Goal: Task Accomplishment & Management: Complete application form

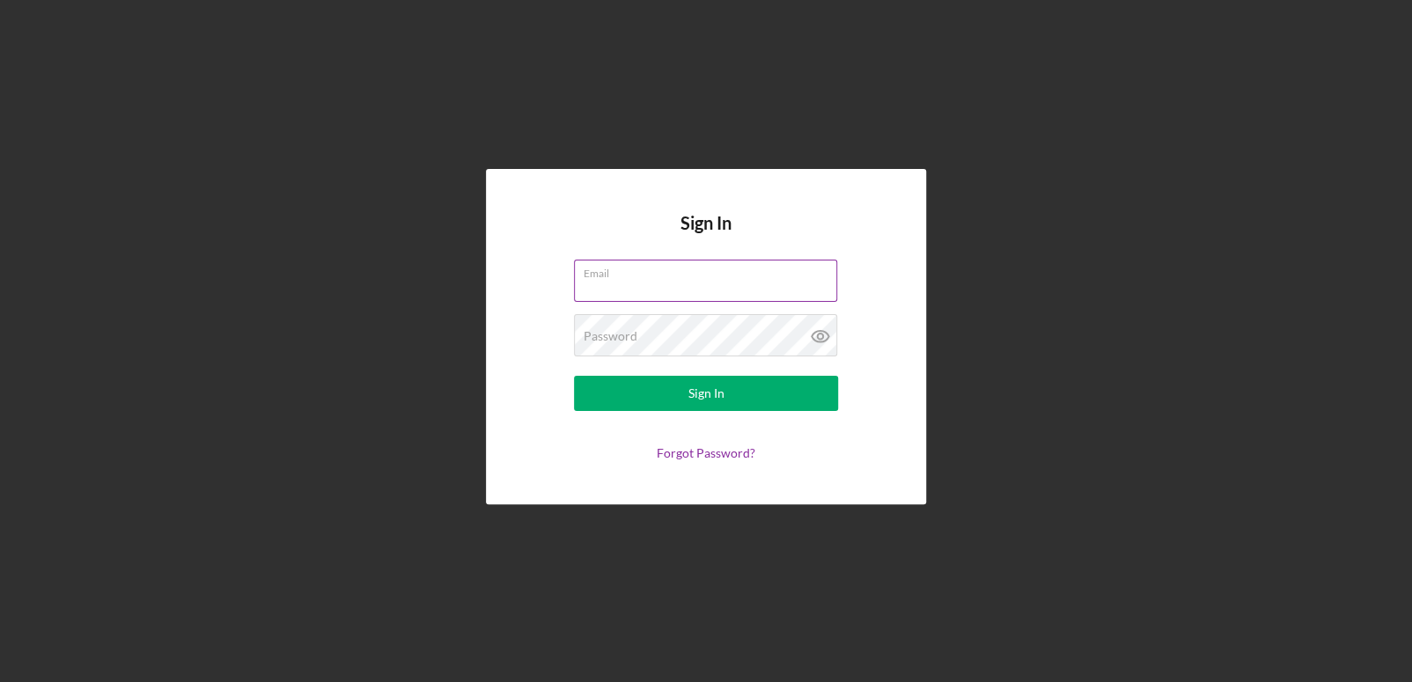
click at [608, 282] on input "Email" at bounding box center [705, 281] width 263 height 42
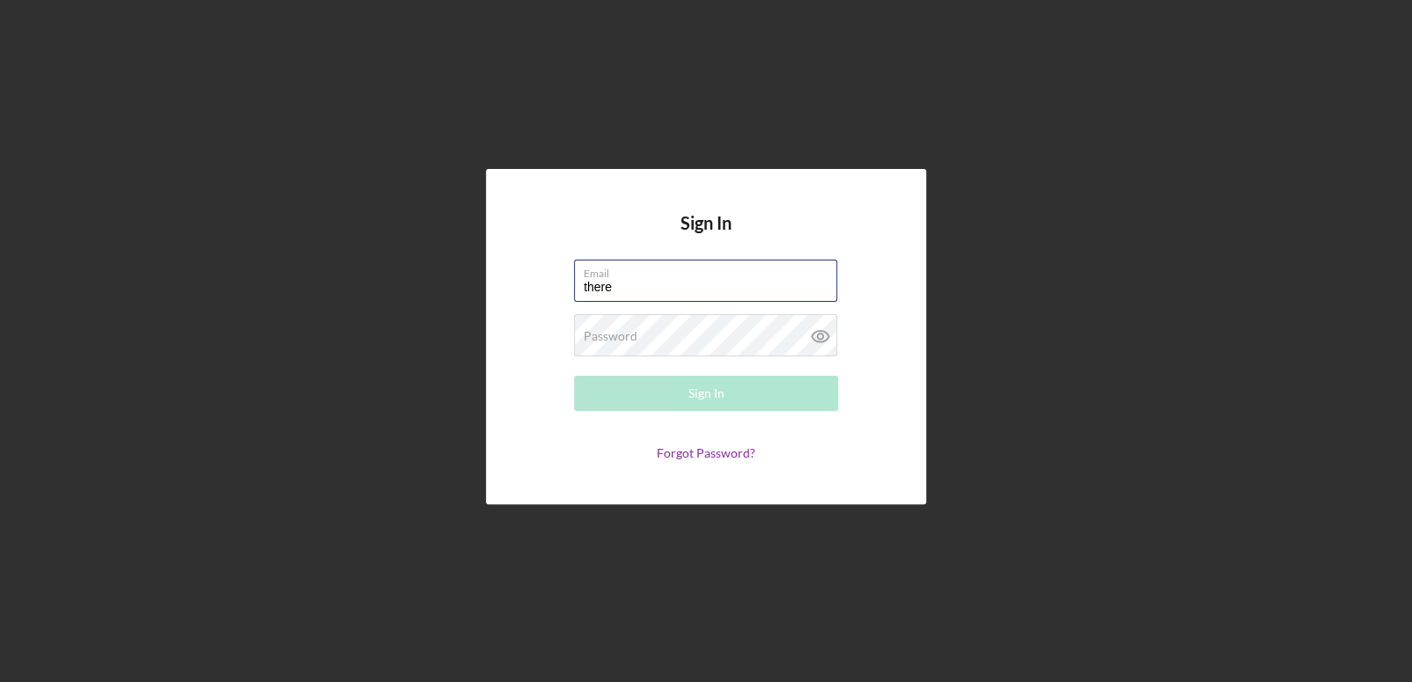
type input "[PERSON_NAME][EMAIL_ADDRESS][DOMAIN_NAME]"
click at [618, 333] on label "Password" at bounding box center [611, 336] width 54 height 14
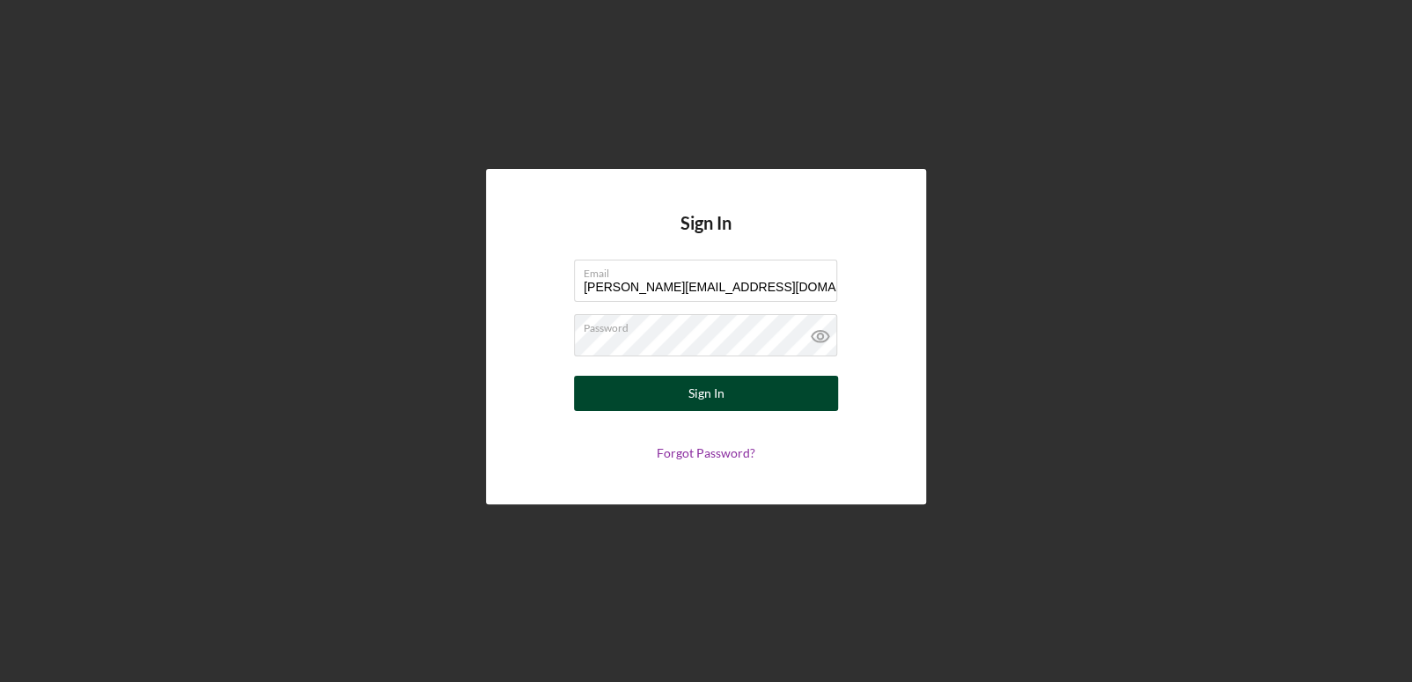
click at [698, 394] on div "Sign In" at bounding box center [706, 393] width 36 height 35
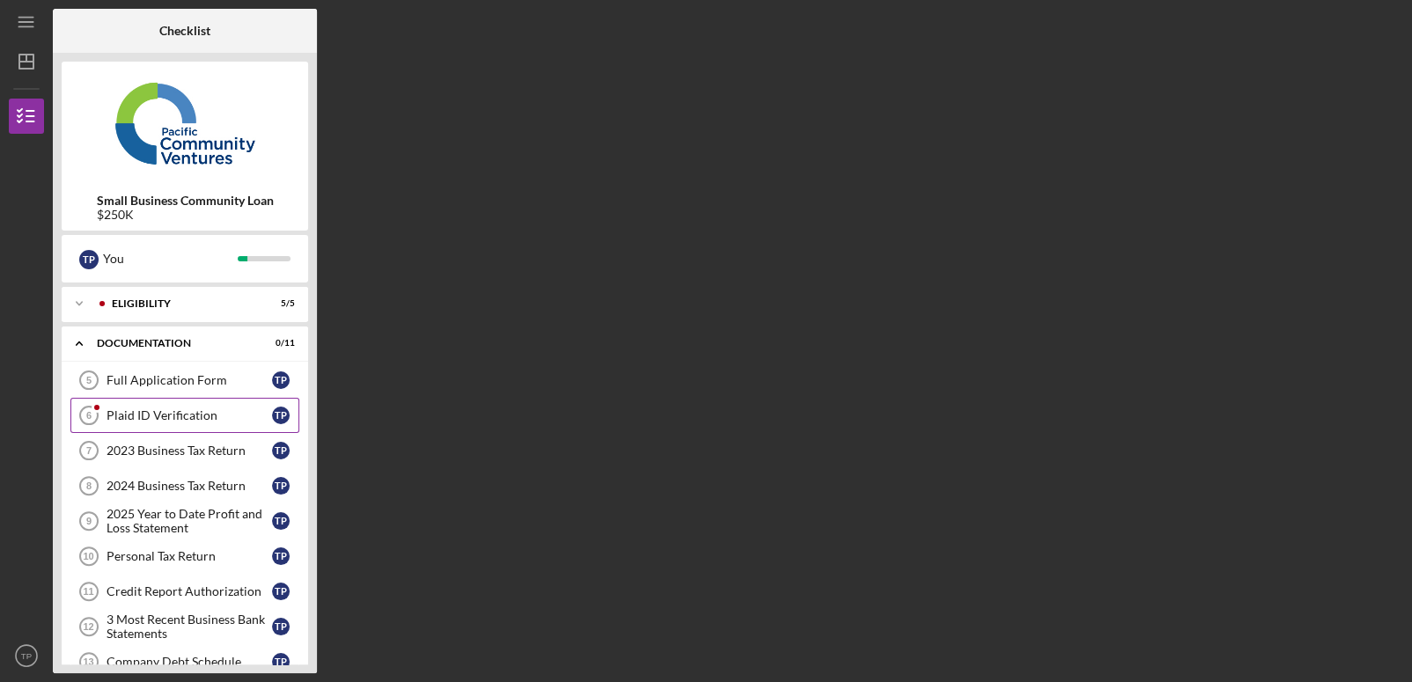
click at [158, 411] on div "Plaid ID Verification" at bounding box center [188, 415] width 165 height 14
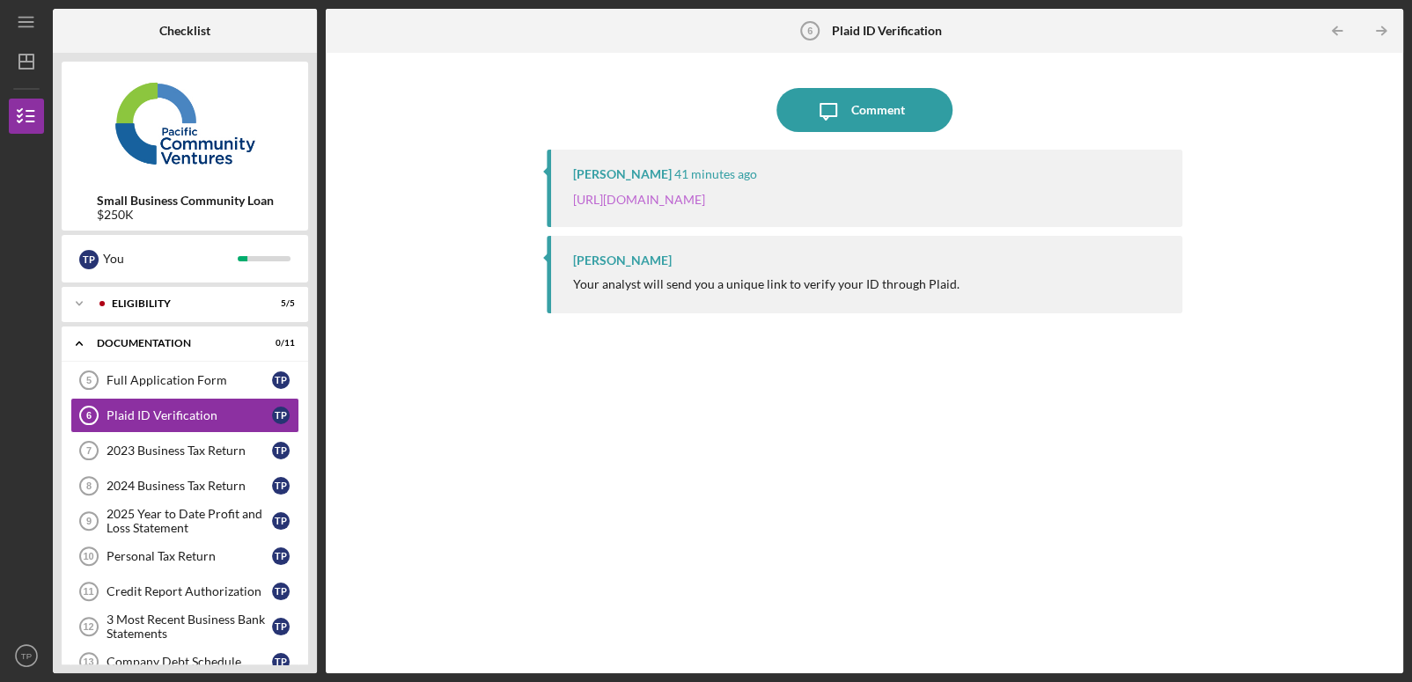
click at [705, 195] on link "[URL][DOMAIN_NAME]" at bounding box center [639, 199] width 132 height 15
click at [185, 383] on div "Full Application Form" at bounding box center [188, 380] width 165 height 14
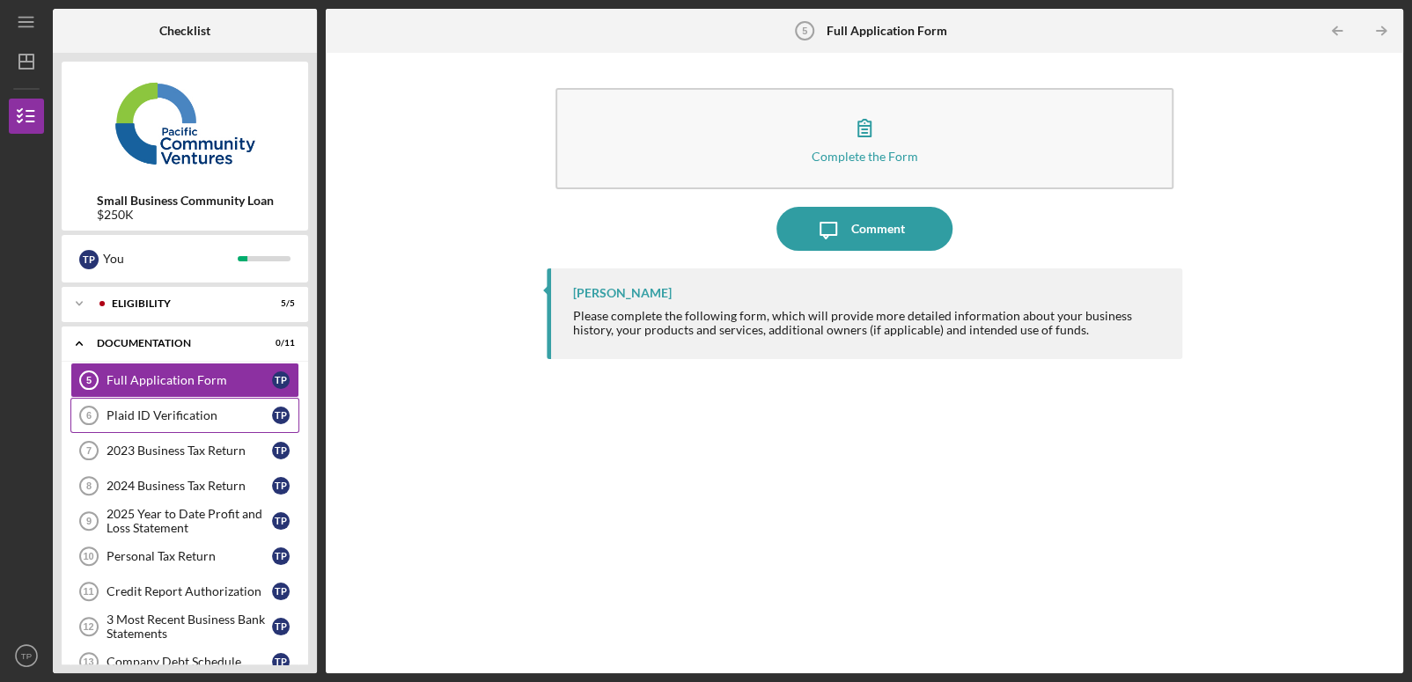
click at [175, 412] on div "Plaid ID Verification" at bounding box center [188, 415] width 165 height 14
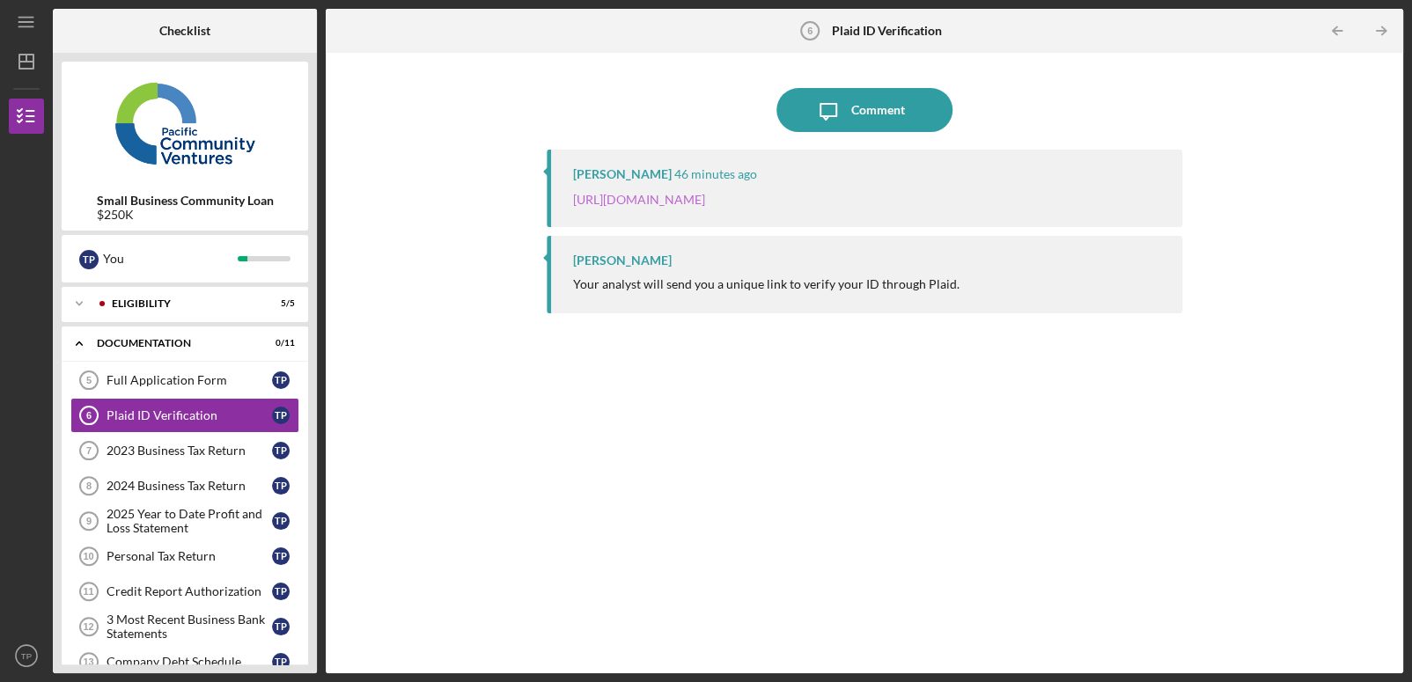
click at [705, 196] on link "[URL][DOMAIN_NAME]" at bounding box center [639, 199] width 132 height 15
